Goal: Task Accomplishment & Management: Manage account settings

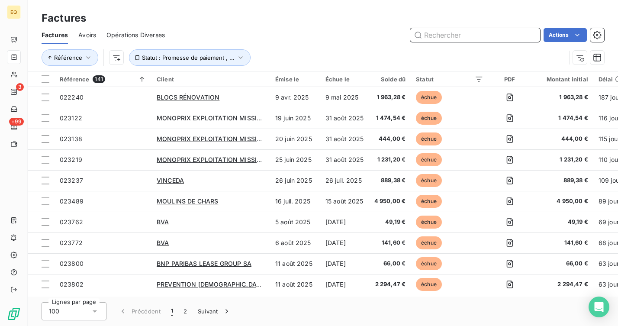
click at [445, 34] on input "text" at bounding box center [475, 35] width 130 height 14
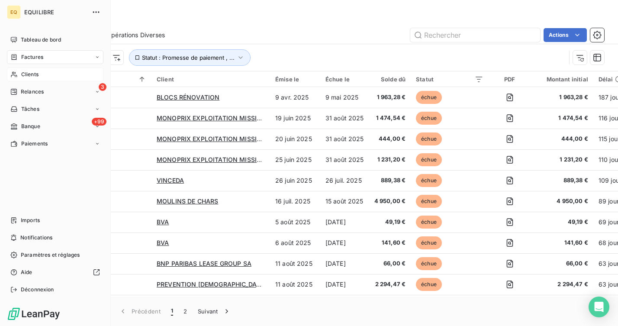
click at [14, 77] on icon at bounding box center [13, 74] width 7 height 7
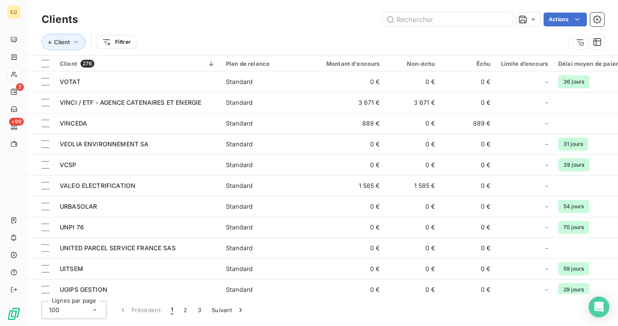
type input "f"
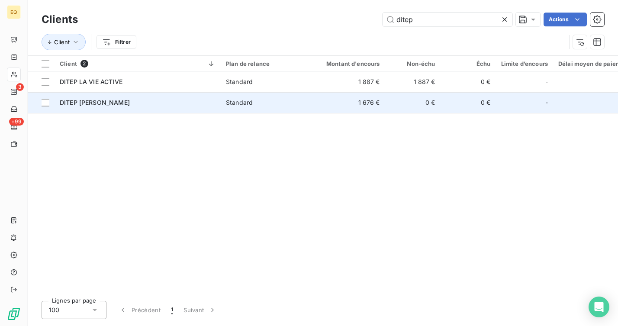
type input "ditep"
click at [101, 95] on td "DITEP [PERSON_NAME]" at bounding box center [138, 102] width 166 height 21
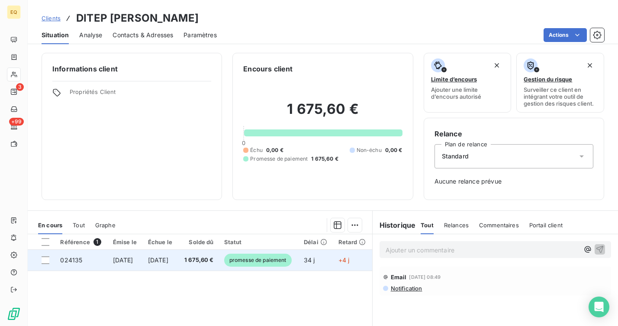
click at [160, 260] on span "[DATE]" at bounding box center [158, 259] width 20 height 7
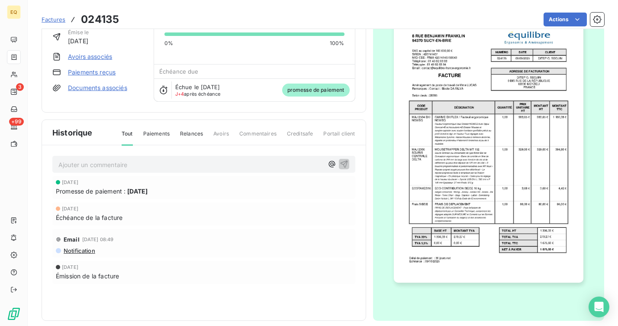
scroll to position [66, 0]
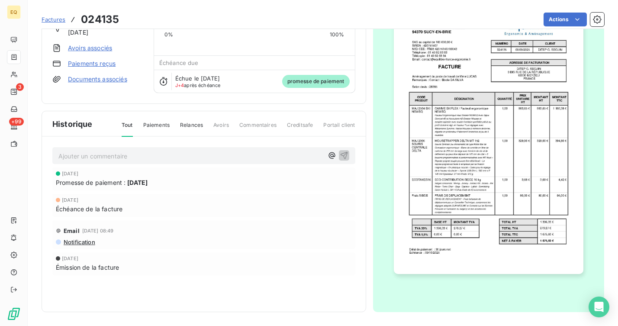
drag, startPoint x: 165, startPoint y: 184, endPoint x: 148, endPoint y: 185, distance: 17.8
click at [148, 185] on div "Promesse de paiement : [DATE]" at bounding box center [204, 182] width 296 height 9
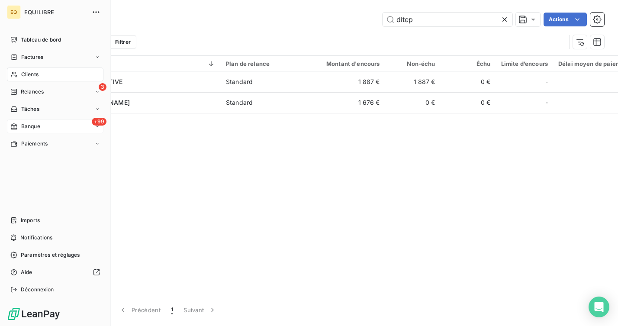
click at [22, 124] on span "Banque" at bounding box center [30, 126] width 19 height 8
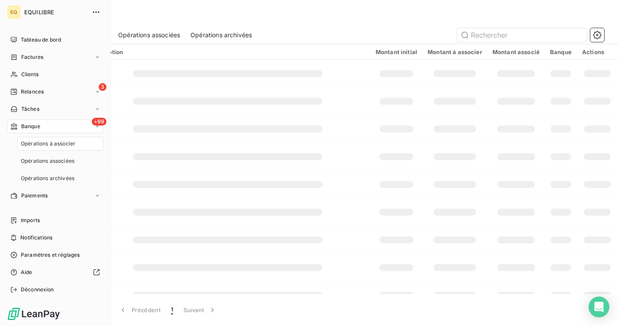
click at [44, 140] on span "Opérations à associer" at bounding box center [48, 144] width 55 height 8
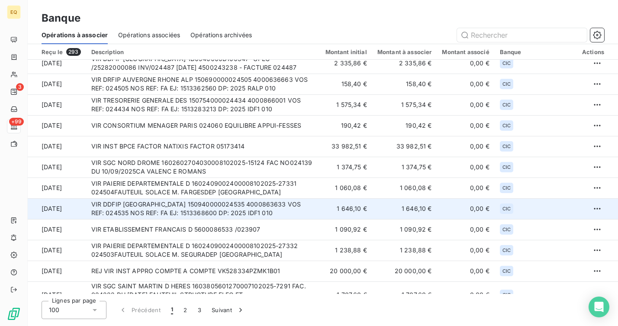
scroll to position [9, 0]
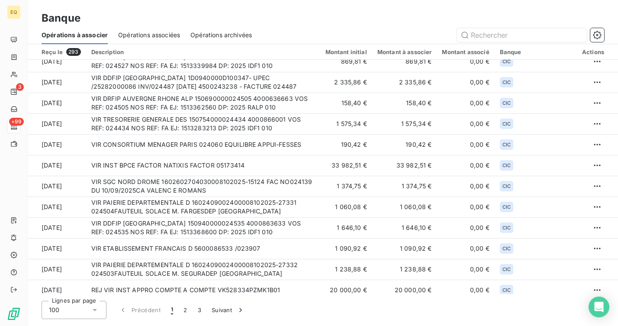
click at [154, 32] on span "Opérations associées" at bounding box center [149, 35] width 62 height 9
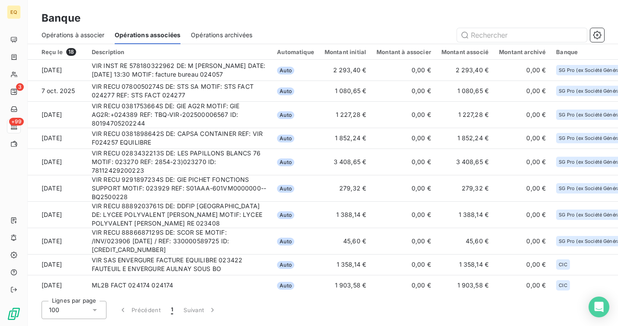
click at [80, 30] on div "Opérations à associer" at bounding box center [73, 35] width 63 height 18
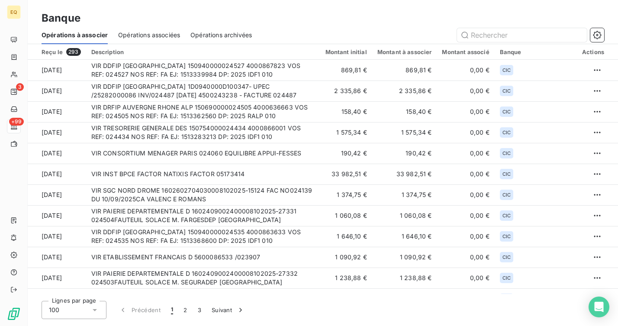
click at [164, 31] on span "Opérations associées" at bounding box center [149, 35] width 62 height 9
